Goal: Find specific page/section: Find specific page/section

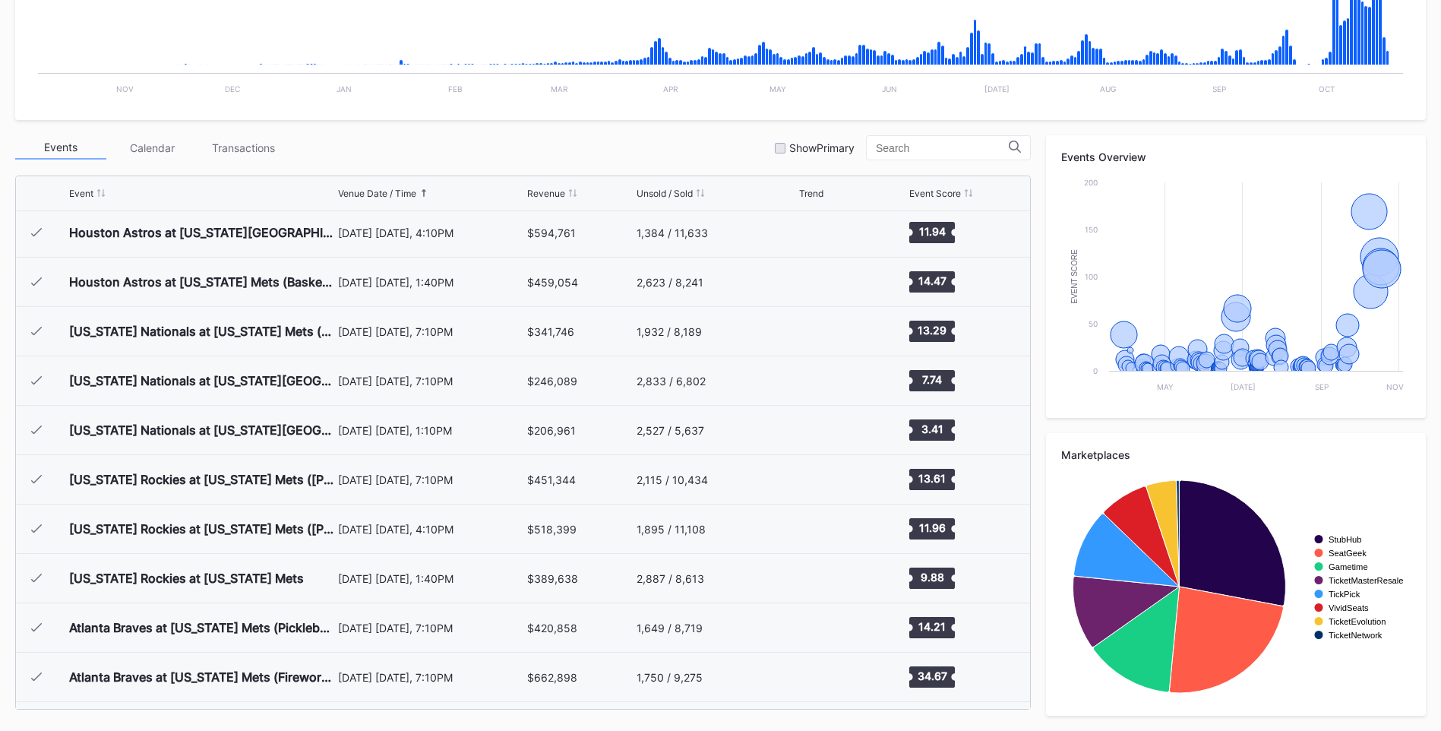
scroll to position [3039, 0]
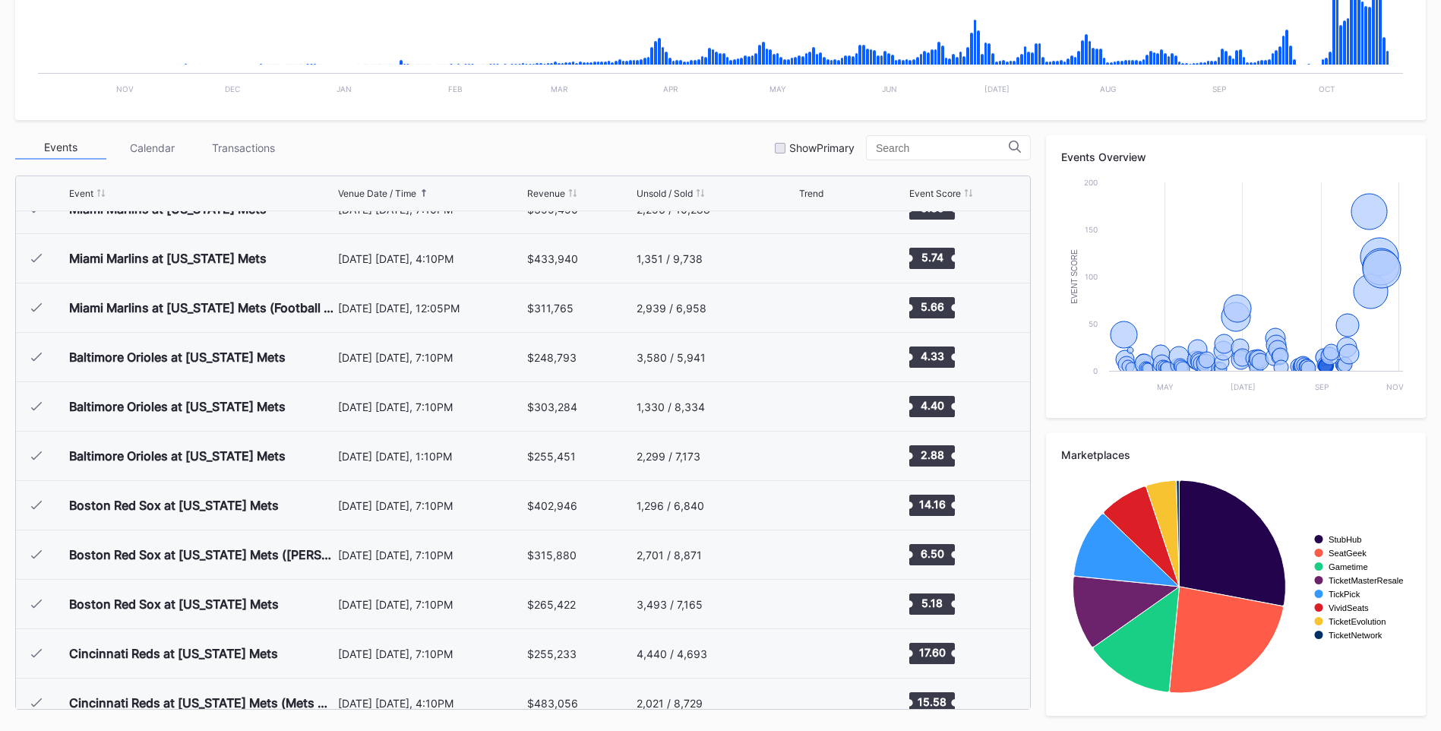
click at [1028, 595] on div "Events Calendar Transactions Show Primary Event Venue Date / Time Revenue Unsol…" at bounding box center [720, 425] width 1411 height 580
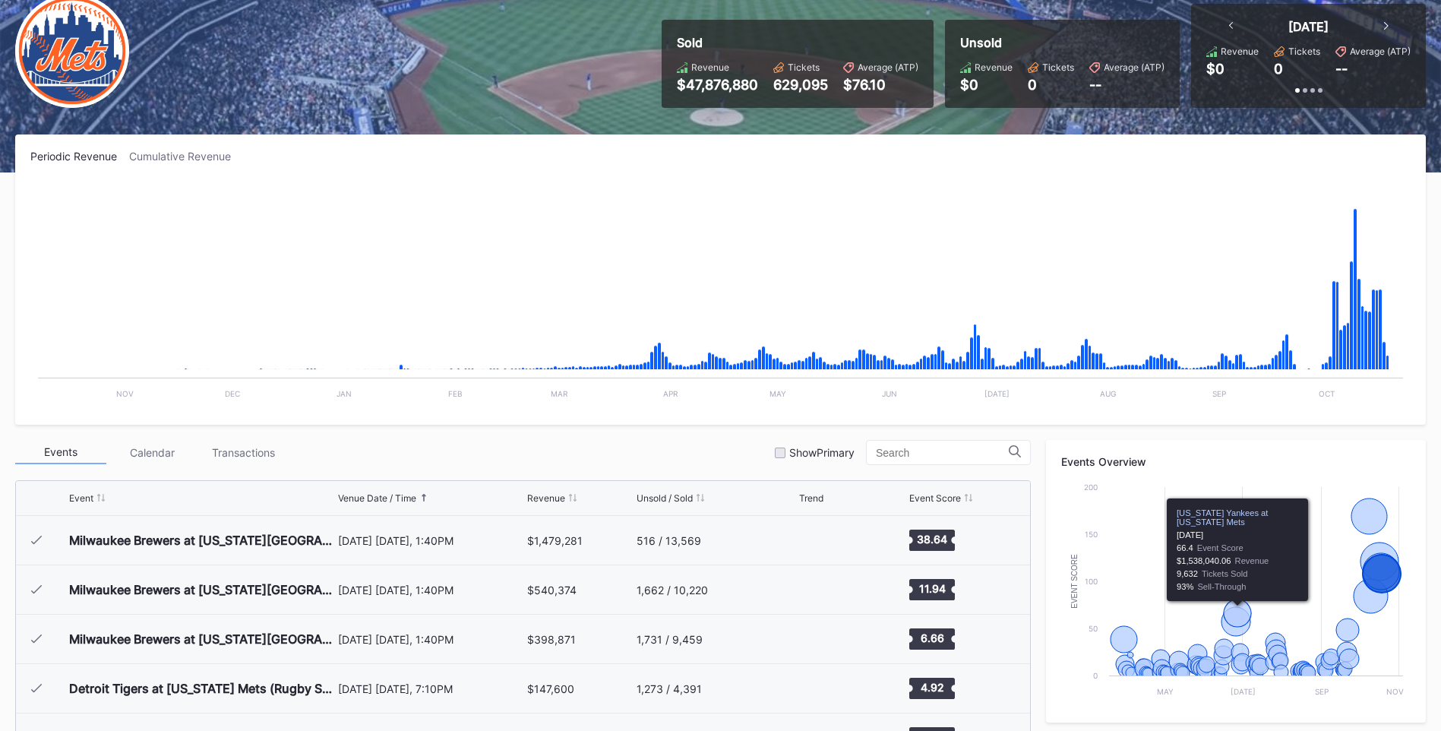
scroll to position [0, 0]
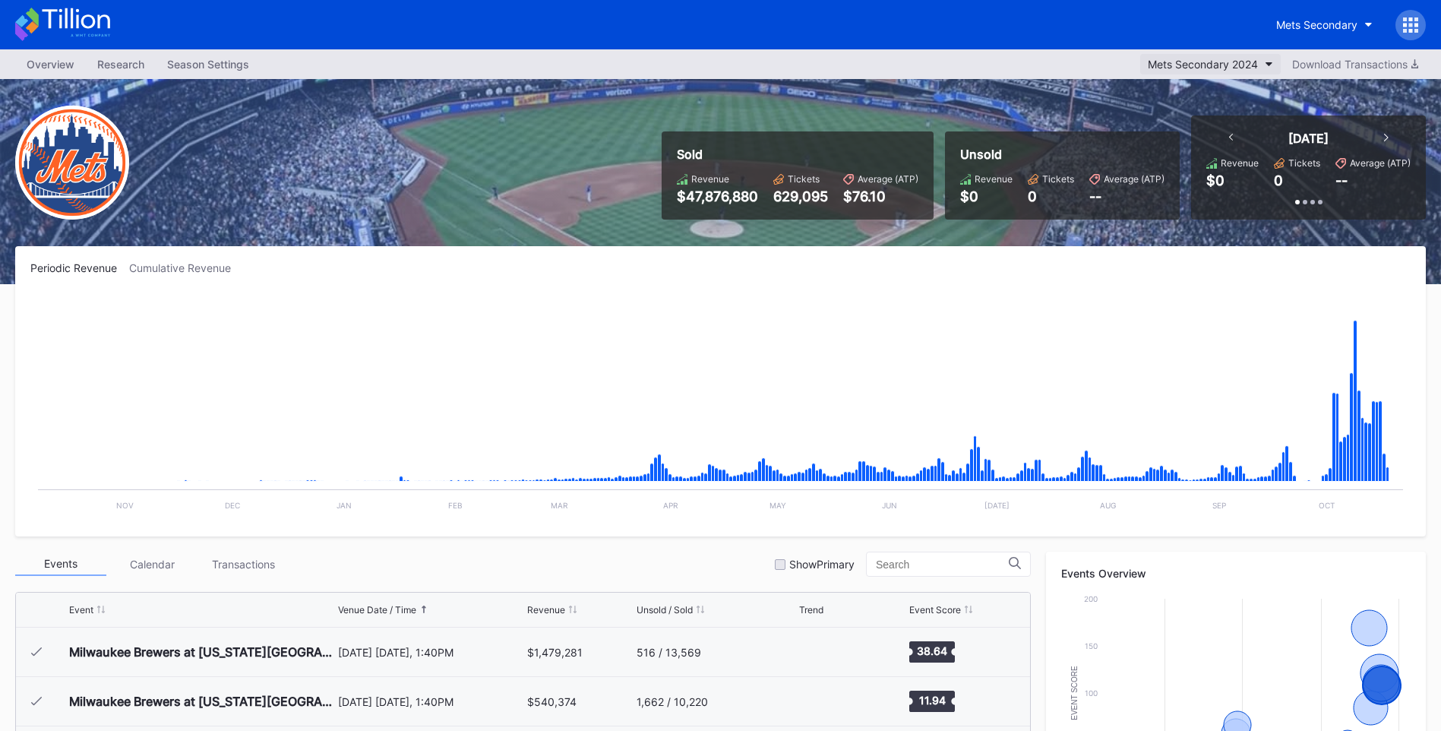
click at [1219, 66] on div "Mets Secondary 2024" at bounding box center [1203, 64] width 110 height 13
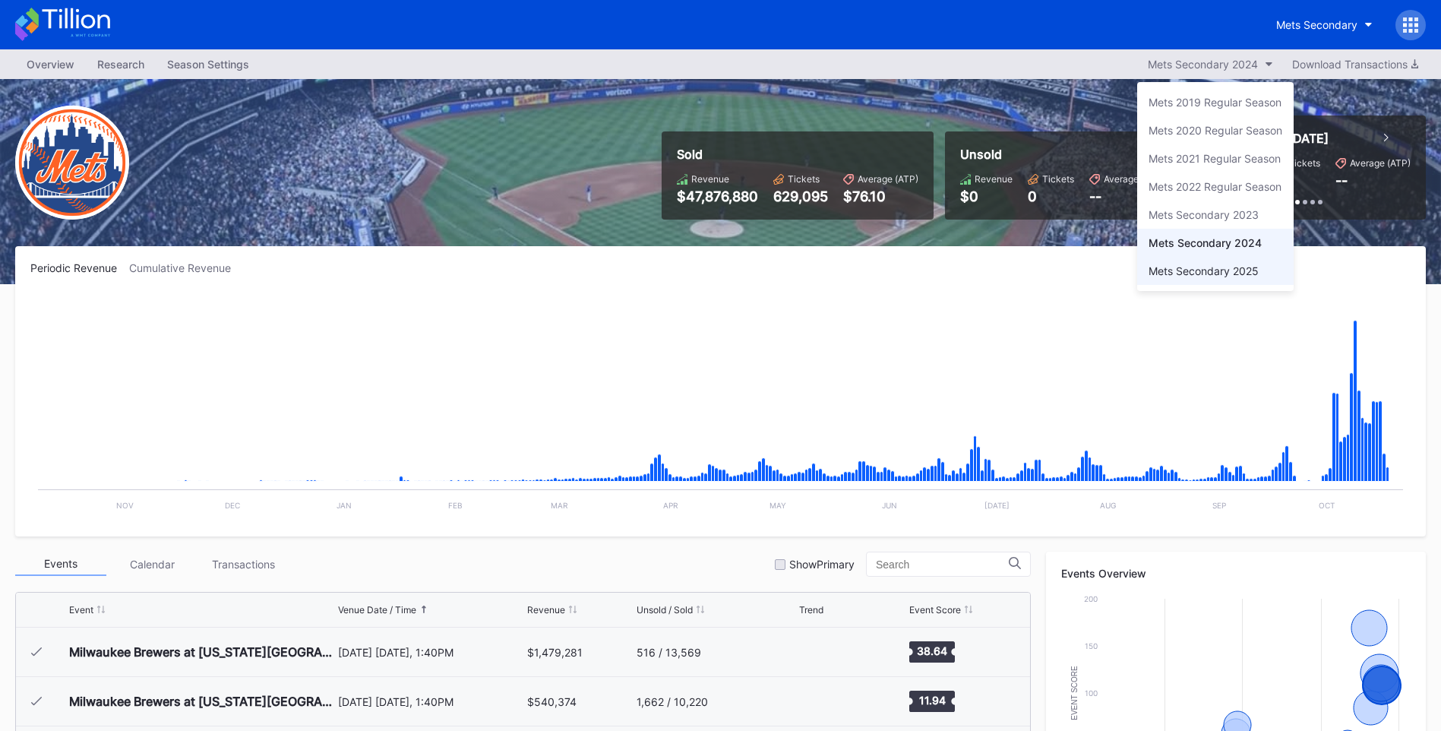
click at [1211, 280] on div "Mets Secondary 2025" at bounding box center [1215, 271] width 156 height 28
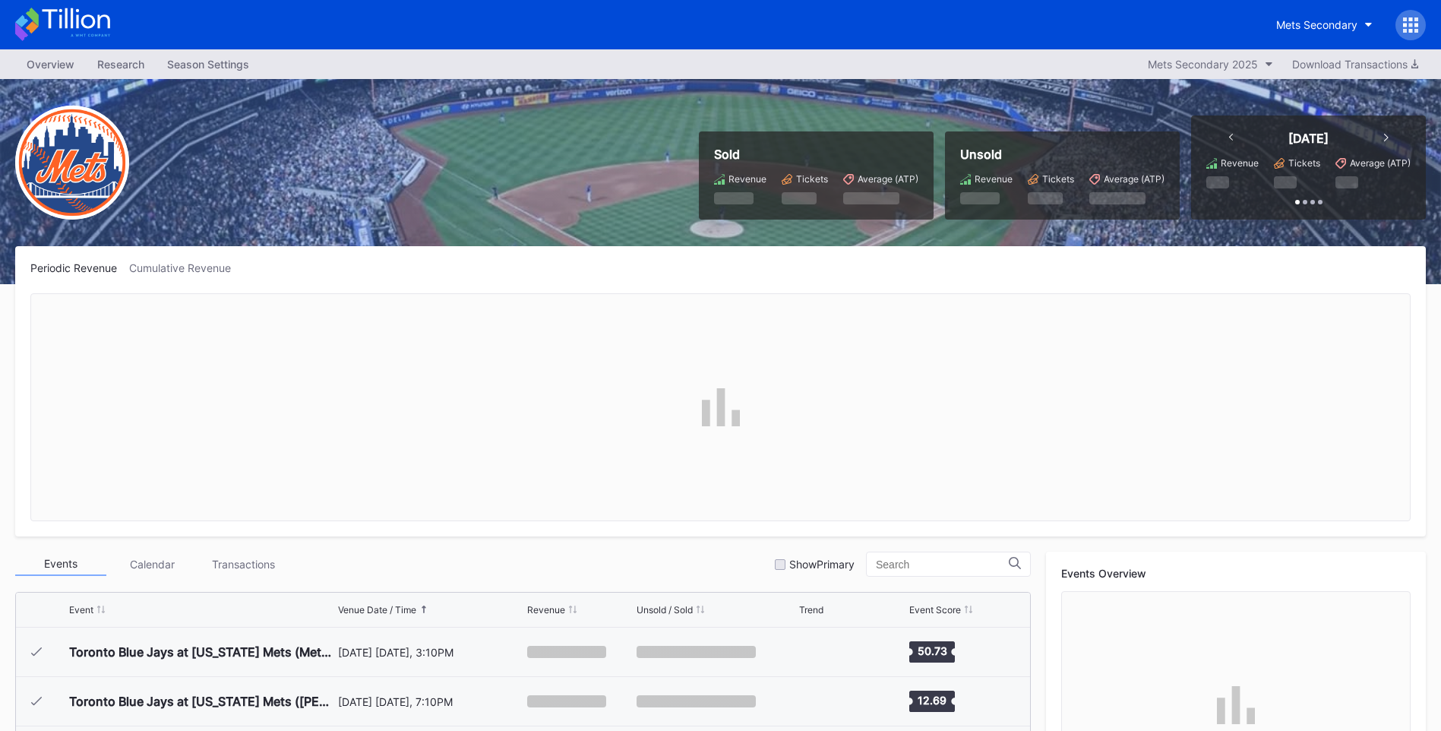
scroll to position [3160, 0]
